Goal: Transaction & Acquisition: Purchase product/service

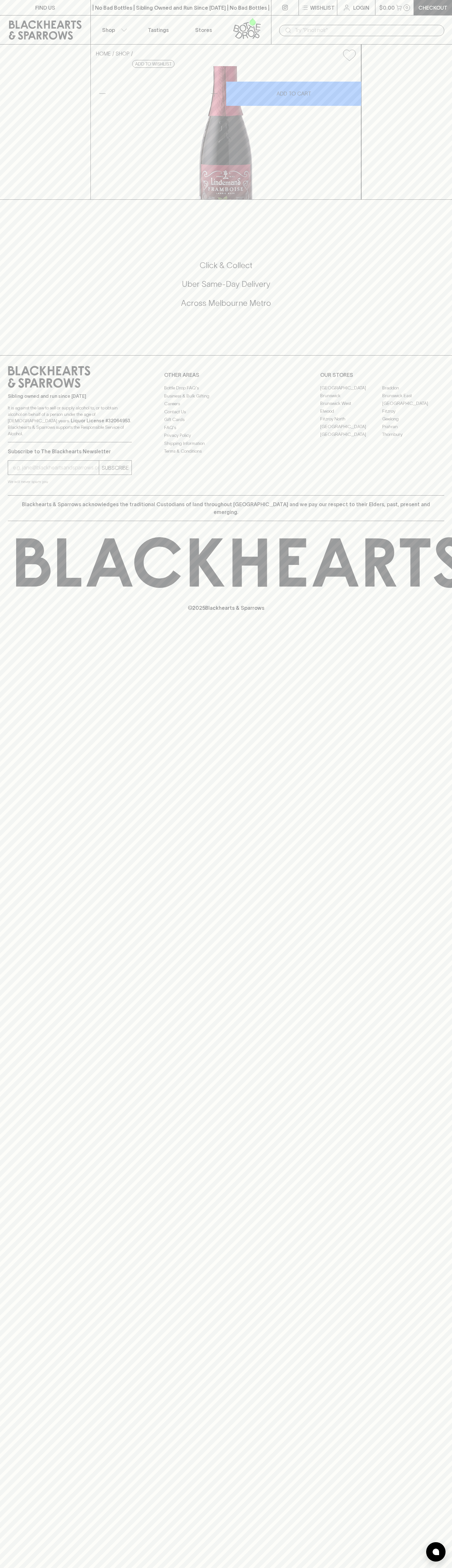
click at [57, 23] on icon at bounding box center [45, 30] width 81 height 19
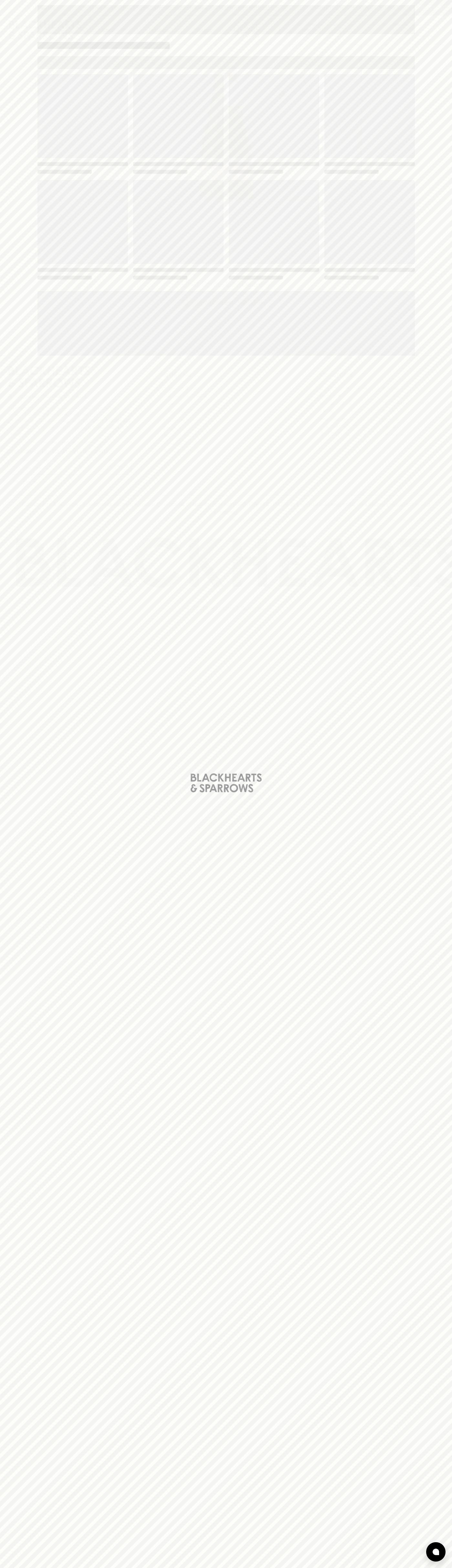
click at [445, 911] on div "Loading" at bounding box center [226, 784] width 452 height 1568
click at [22, 1567] on html "FIND US | No Bad Bottles | Sibling Owned and Run Since [DATE] | No Bad Bottles …" at bounding box center [226, 784] width 452 height 1568
